Goal: Task Accomplishment & Management: Manage account settings

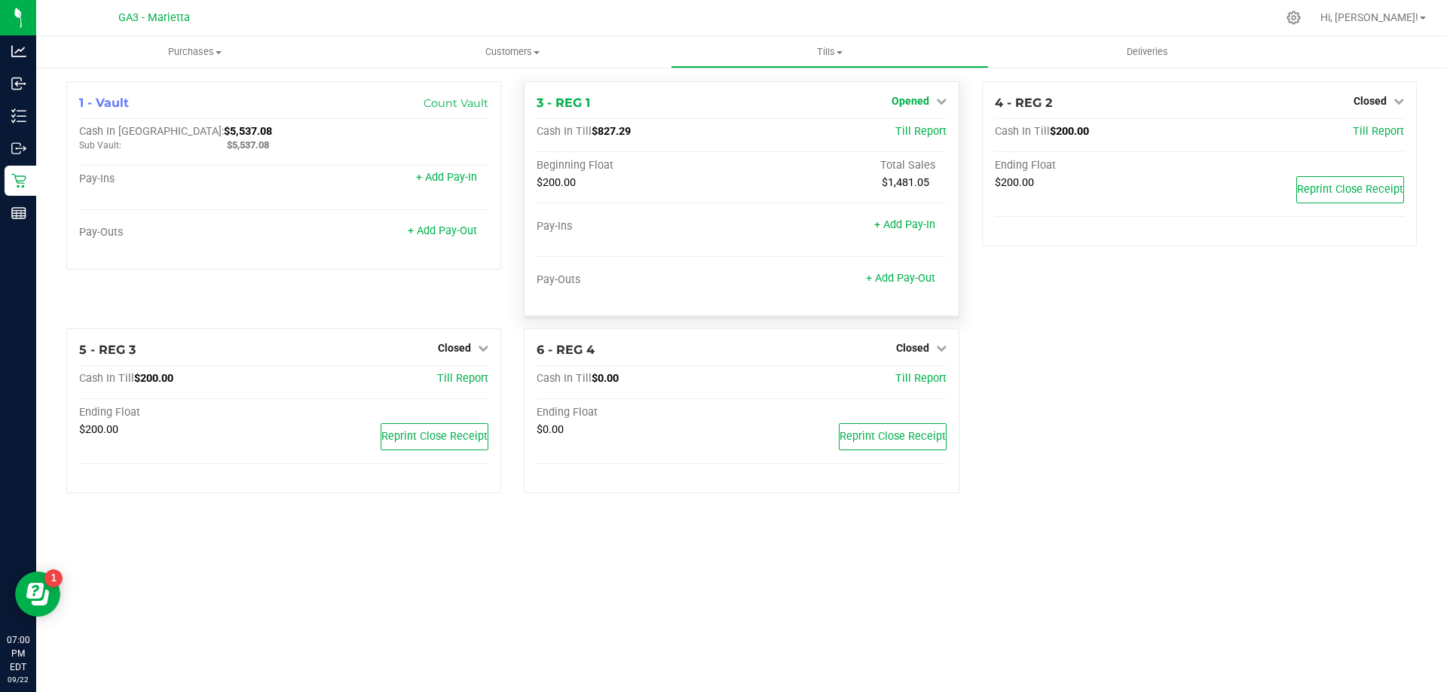
click at [938, 100] on icon at bounding box center [941, 101] width 11 height 11
click at [915, 134] on link "Close Till" at bounding box center [911, 133] width 41 height 12
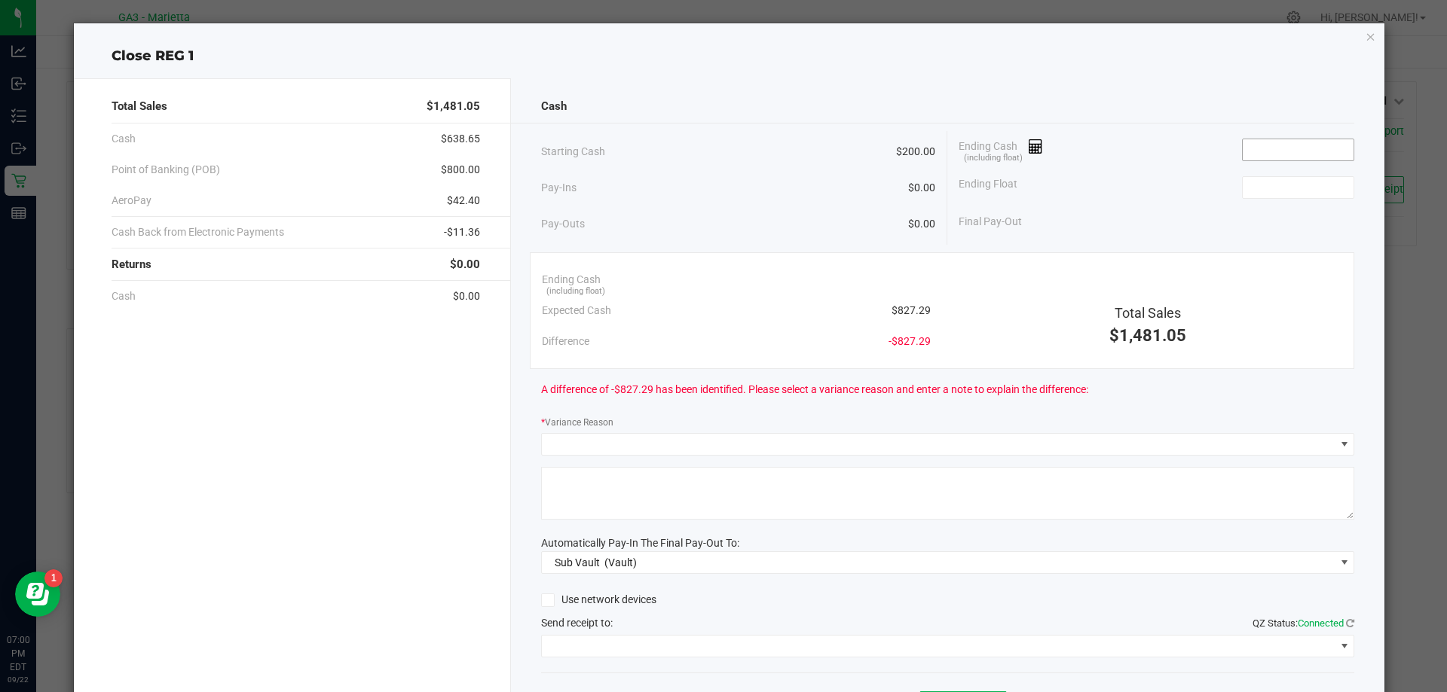
click at [1259, 148] on input at bounding box center [1297, 149] width 111 height 21
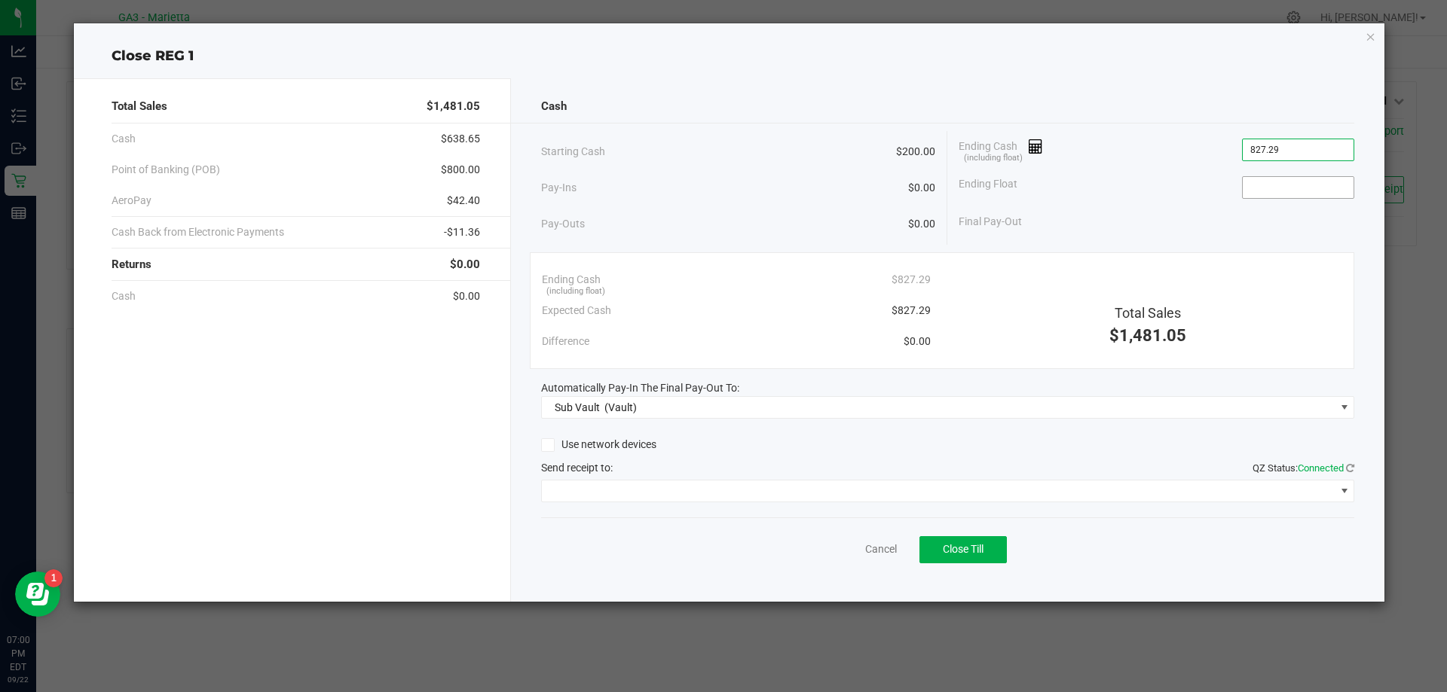
type input "$827.29"
click at [1265, 185] on input at bounding box center [1297, 187] width 111 height 21
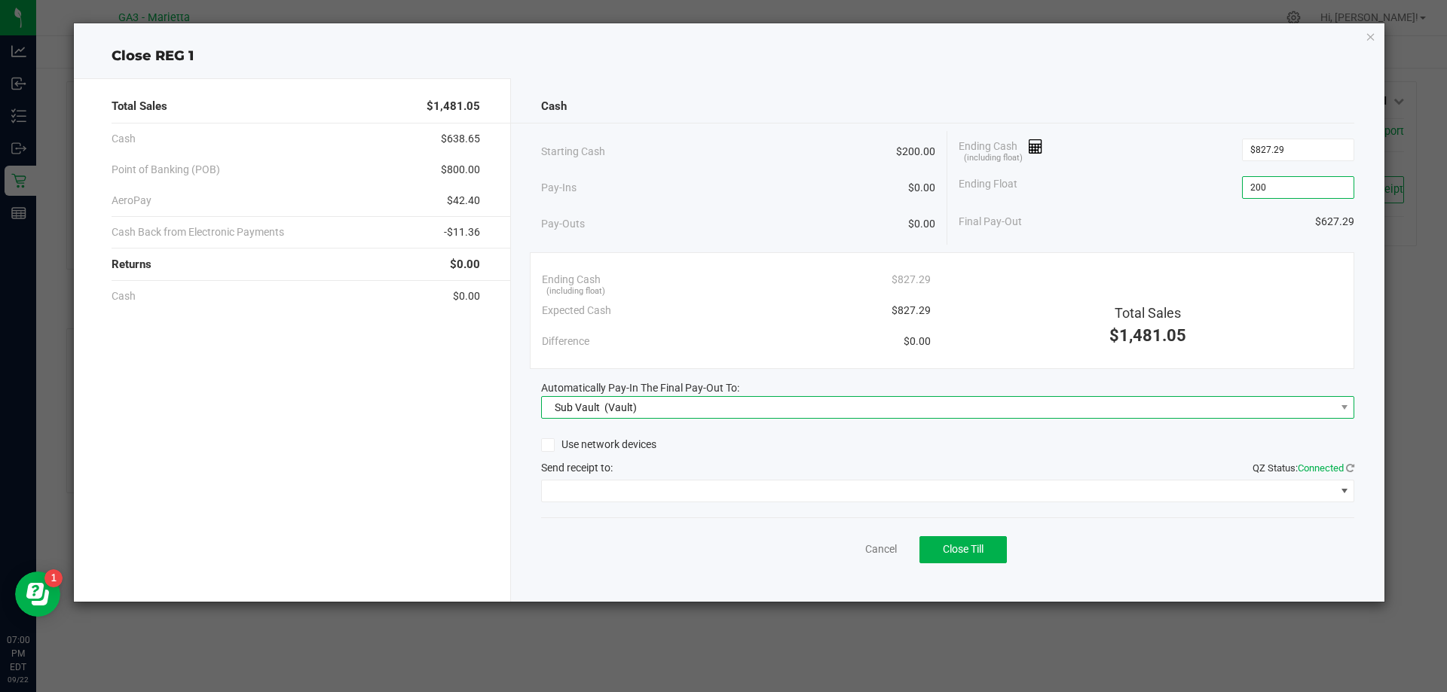
type input "$200.00"
click at [976, 417] on span "Sub Vault (Vault)" at bounding box center [938, 407] width 793 height 21
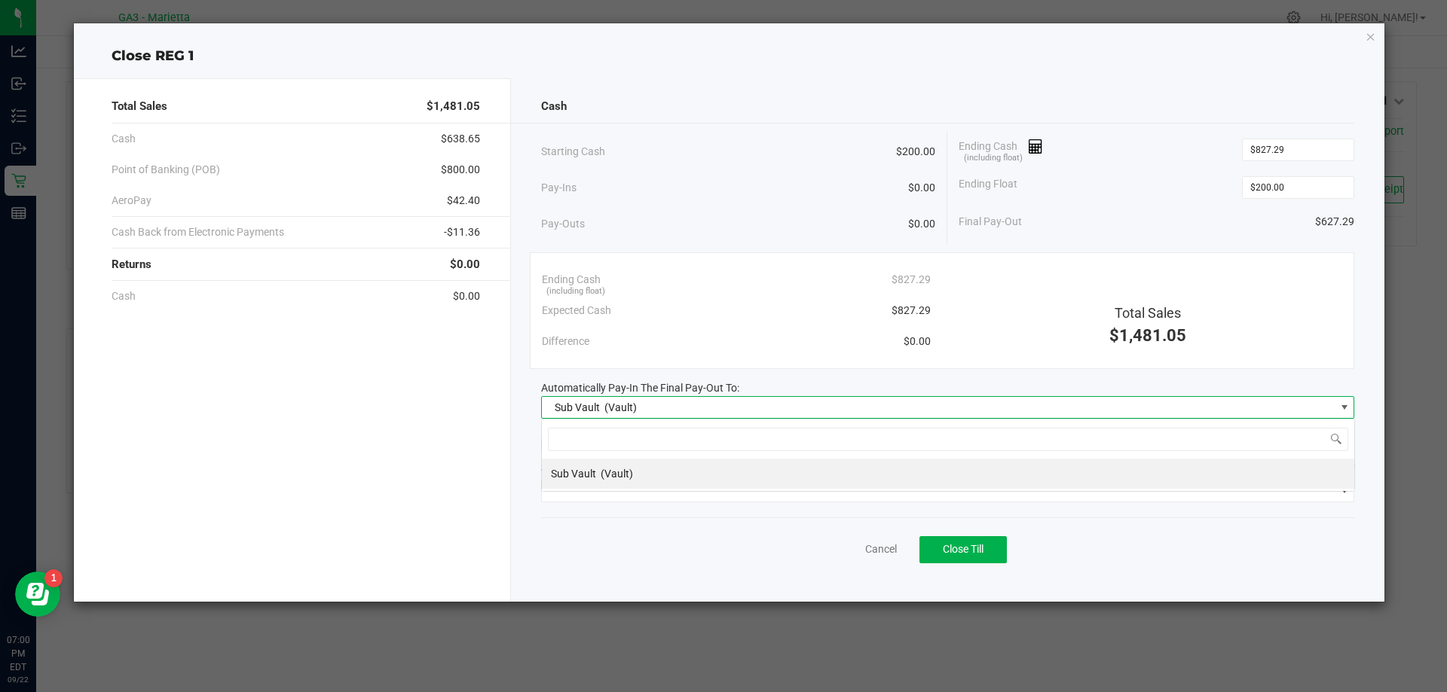
scroll to position [23, 813]
click at [839, 527] on div "Cancel Close Till" at bounding box center [948, 547] width 814 height 58
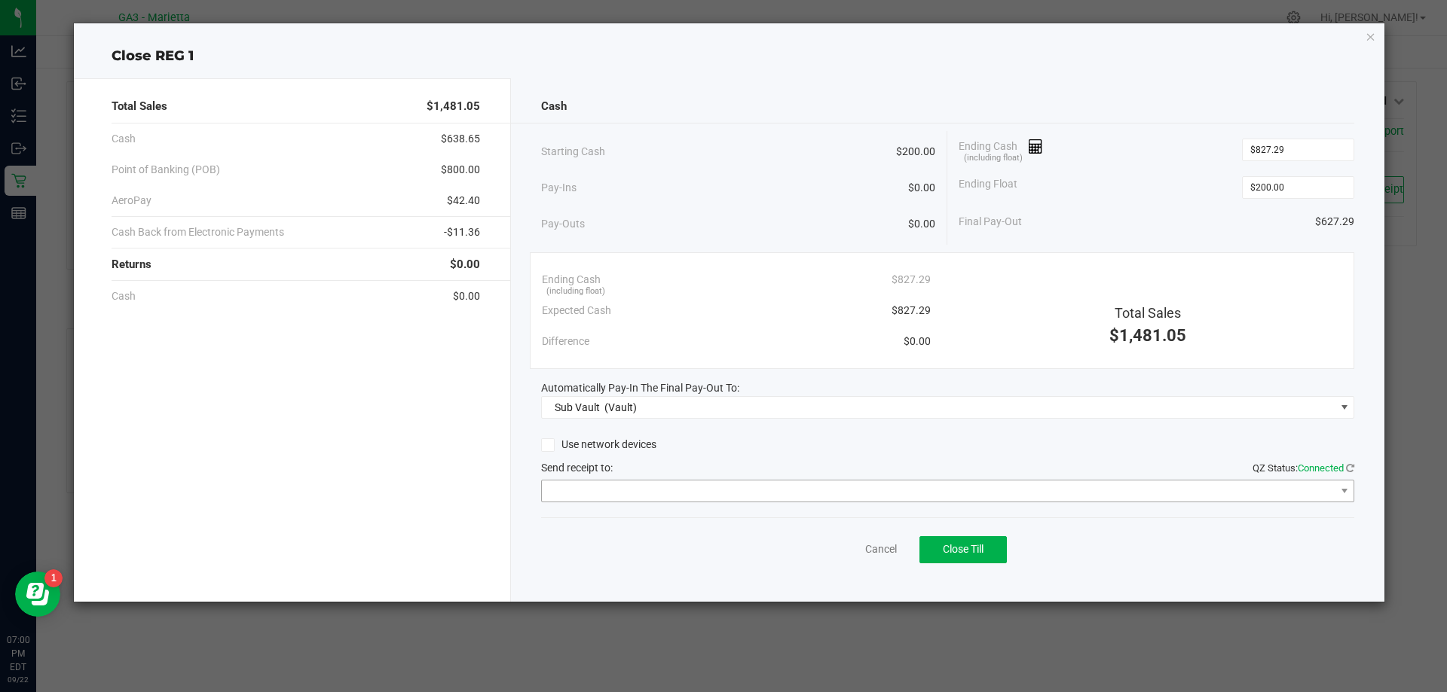
drag, startPoint x: 688, startPoint y: 478, endPoint x: 683, endPoint y: 487, distance: 10.1
click at [687, 478] on div "Use network devices Send receipt to: QZ Status: Connected" at bounding box center [948, 468] width 814 height 69
click at [677, 497] on span at bounding box center [938, 491] width 793 height 21
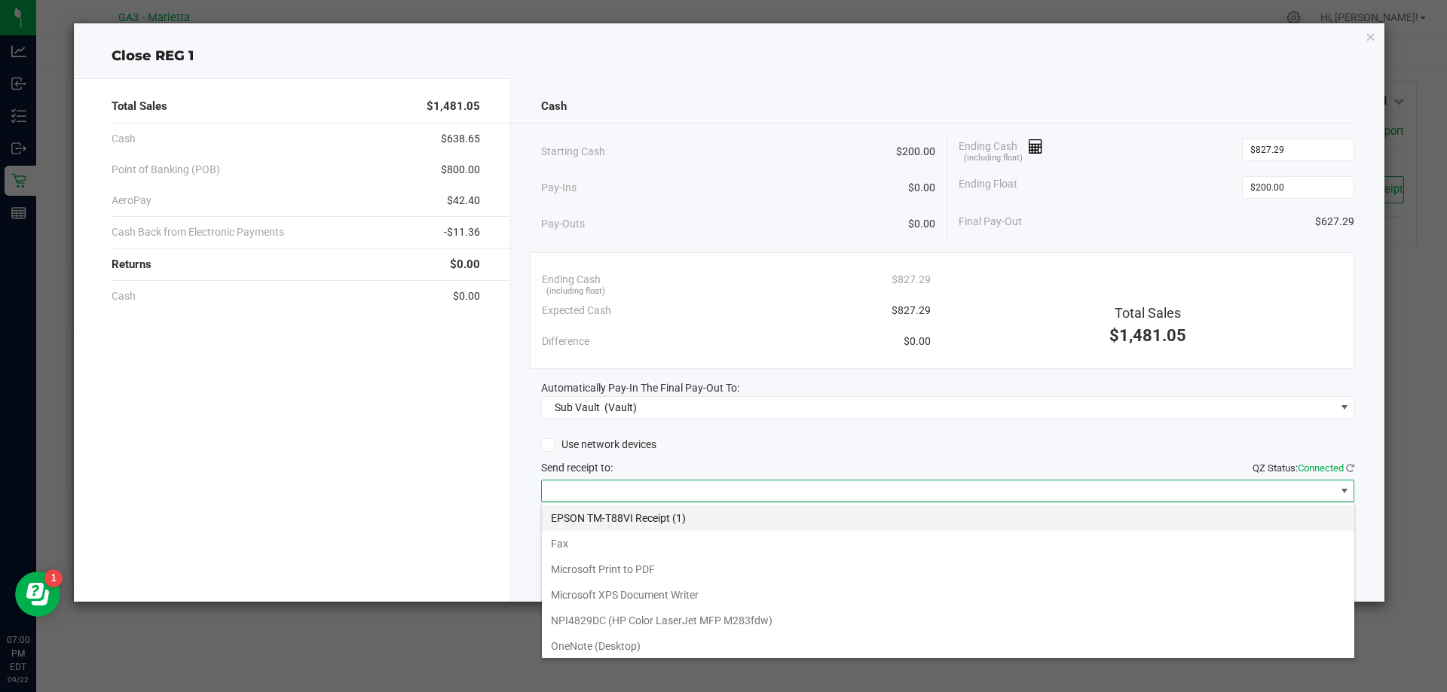
click at [585, 517] on \(1\) "EPSON TM-T88VI Receipt (1)" at bounding box center [948, 519] width 812 height 26
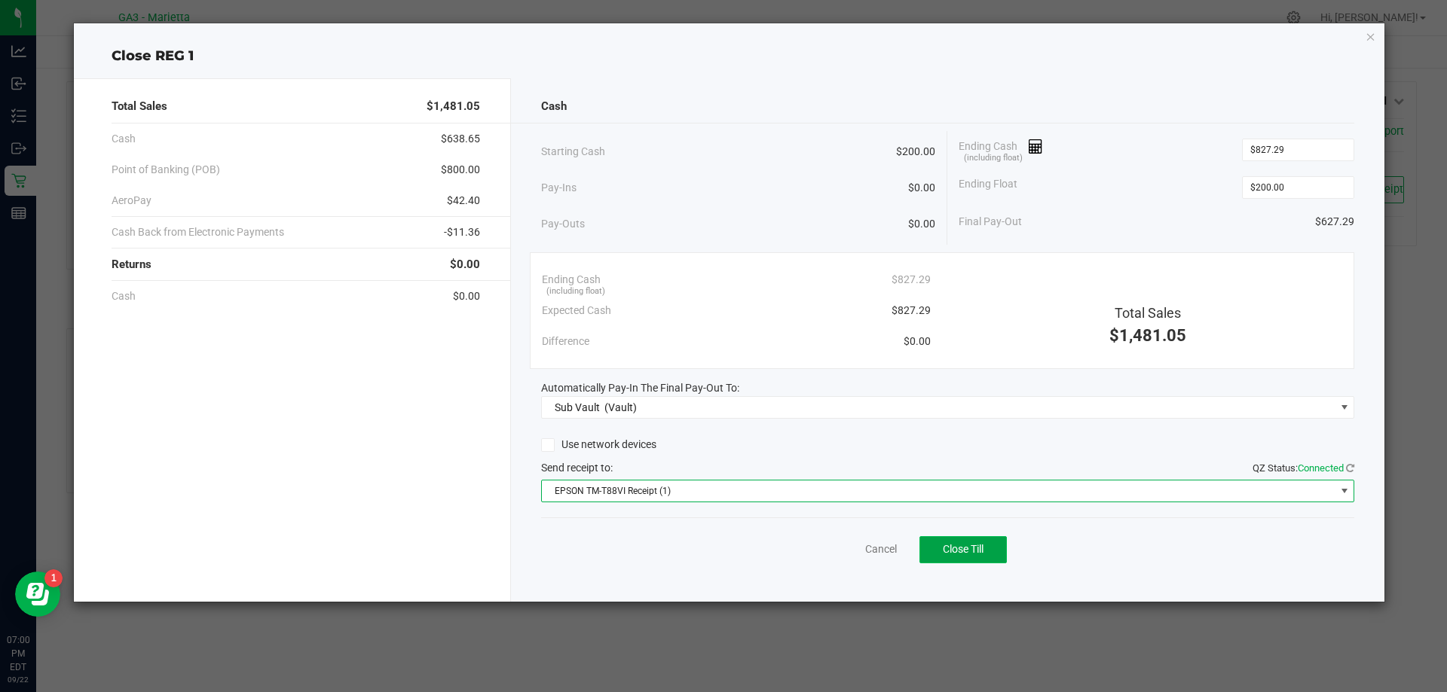
click at [954, 552] on span "Close Till" at bounding box center [963, 549] width 41 height 12
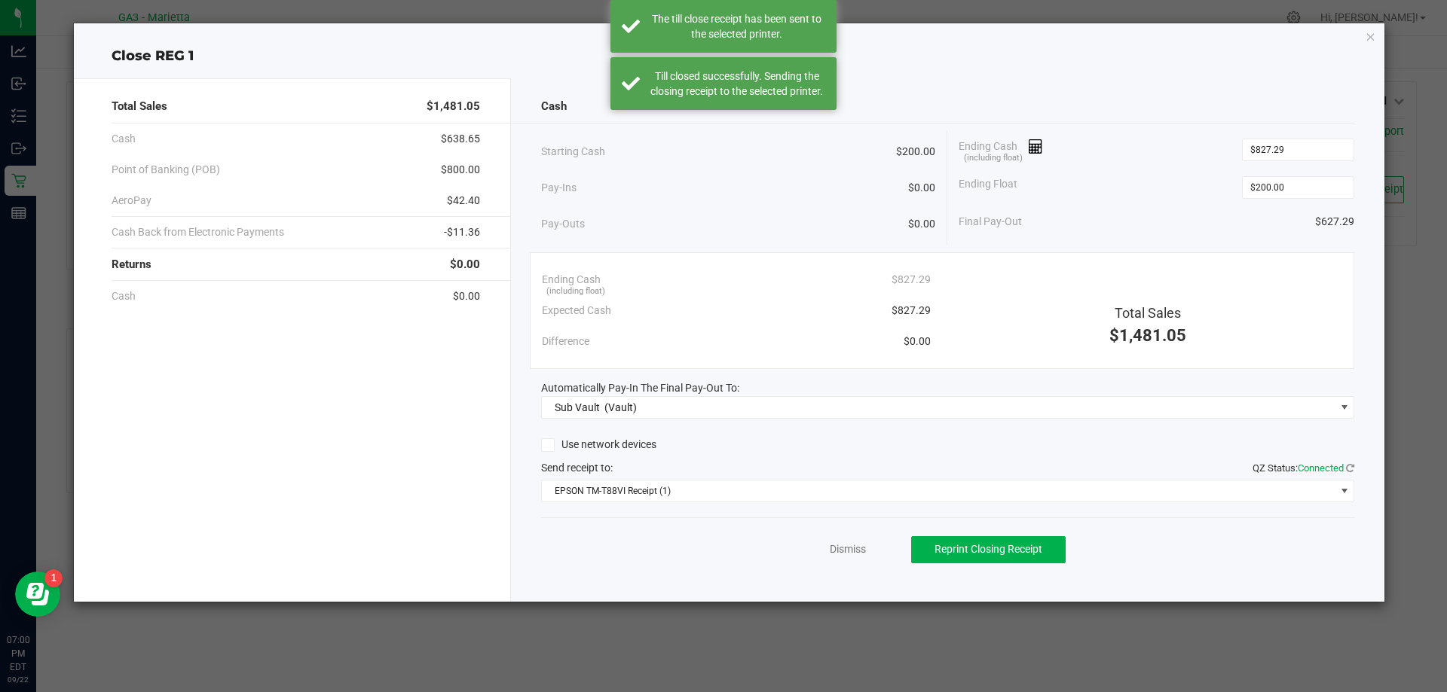
click at [827, 552] on div "Dismiss Reprint Closing Receipt" at bounding box center [948, 547] width 814 height 58
click at [831, 549] on link "Dismiss" at bounding box center [848, 550] width 36 height 16
